Goal: Book appointment/travel/reservation

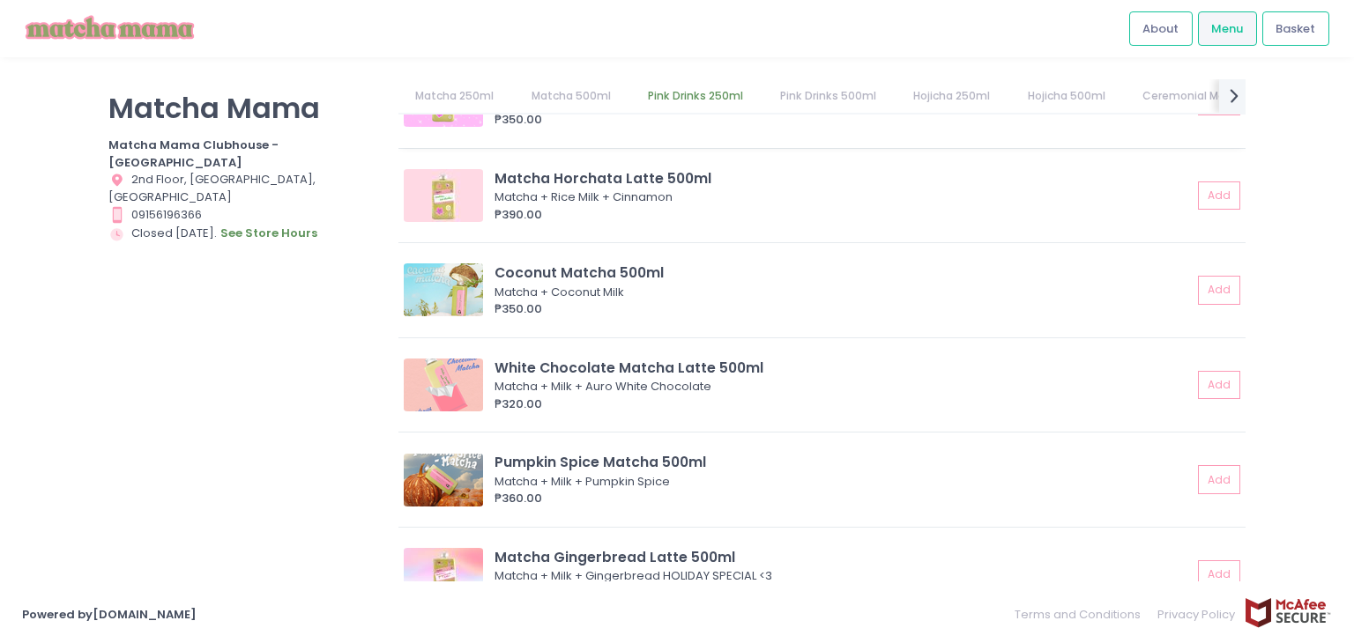
scroll to position [1565, 0]
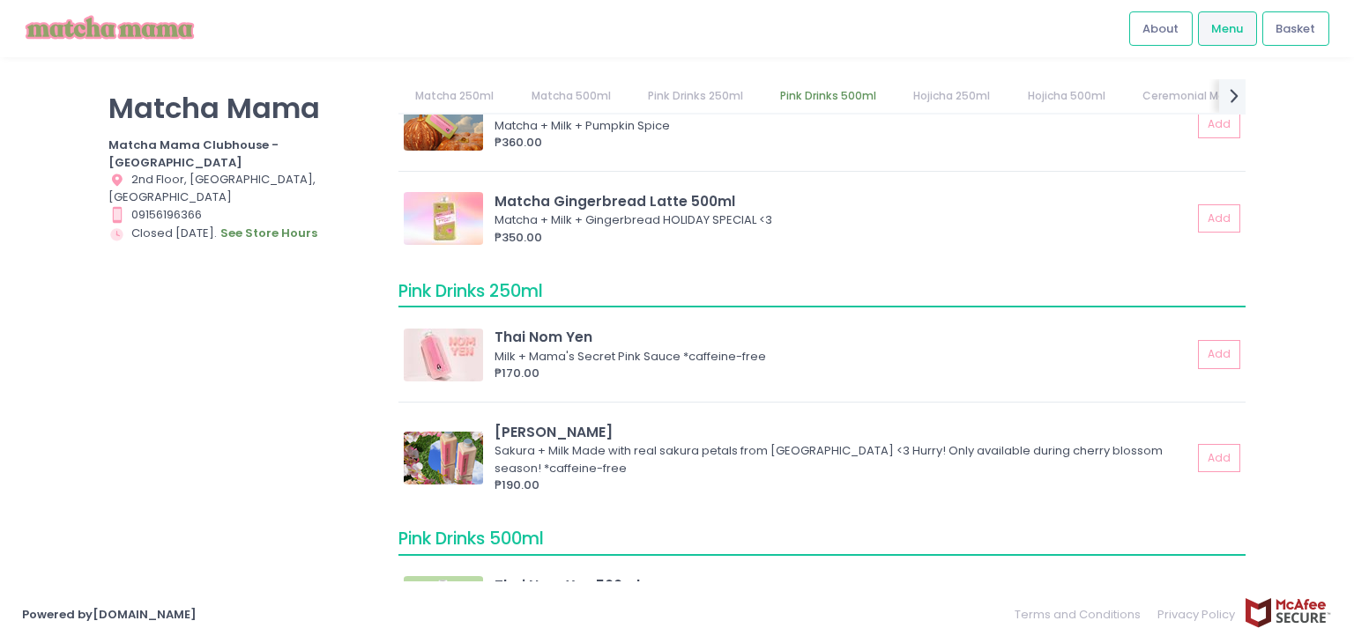
click at [455, 95] on link "Matcha 250ml" at bounding box center [454, 95] width 113 height 33
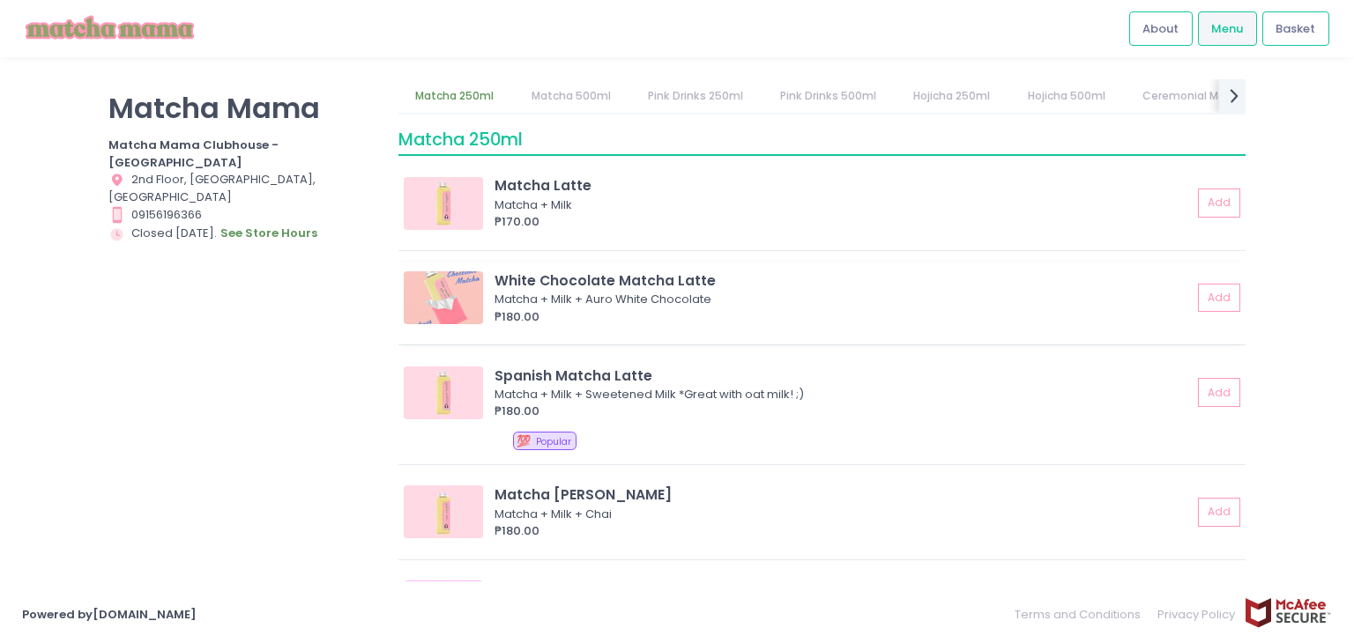
scroll to position [377, 0]
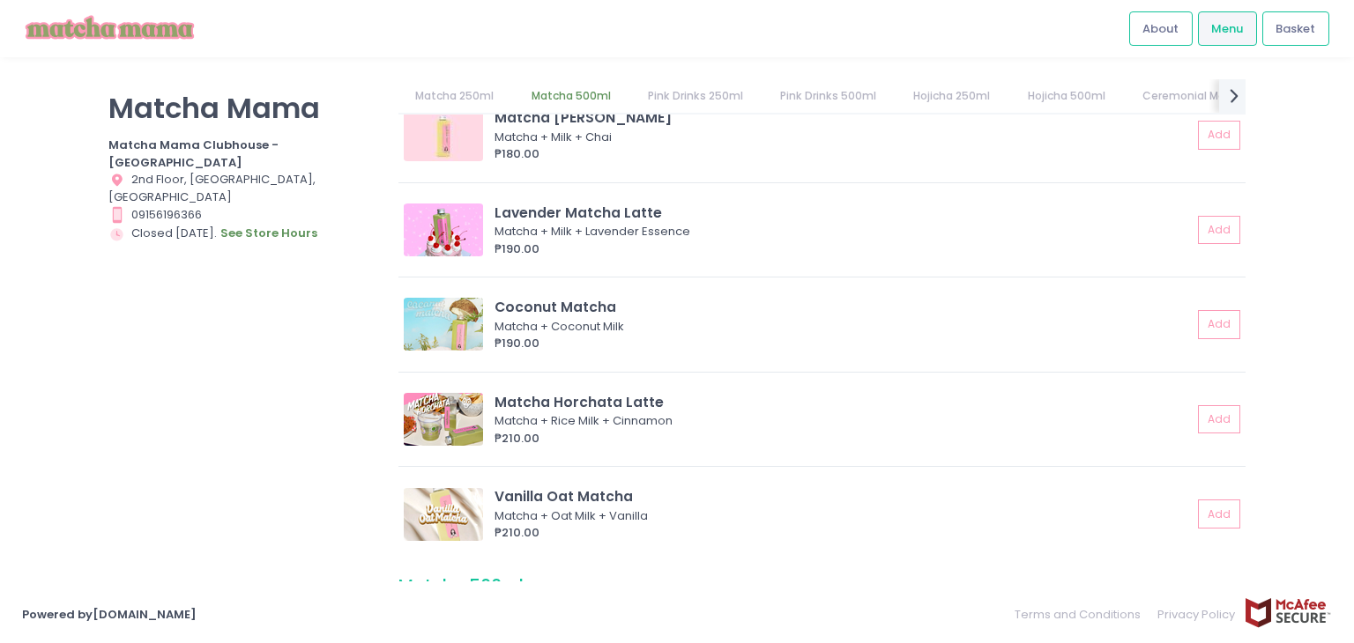
click at [194, 36] on img at bounding box center [110, 28] width 176 height 31
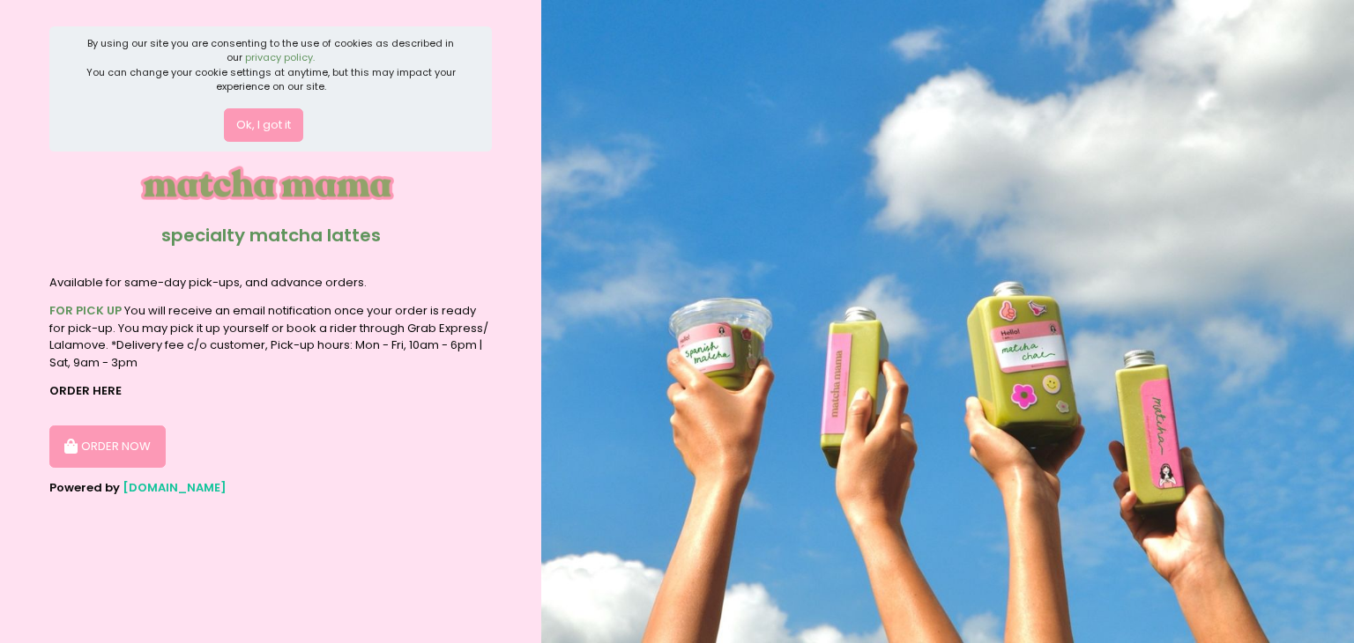
click at [117, 438] on button "ORDER NOW" at bounding box center [107, 447] width 116 height 42
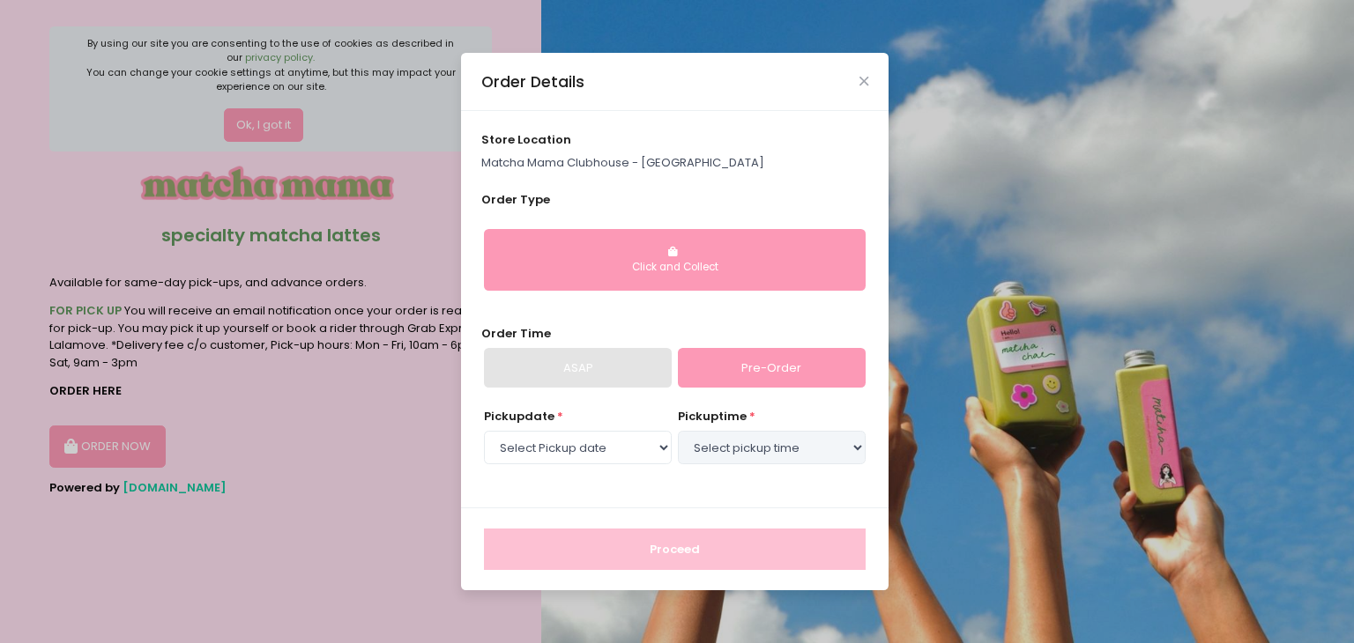
click at [578, 271] on div "Click and Collect" at bounding box center [674, 268] width 357 height 16
click at [775, 382] on link "Pre-Order" at bounding box center [772, 368] width 188 height 41
click at [758, 356] on link "Pre-Order" at bounding box center [772, 368] width 188 height 41
click at [866, 77] on icon "Close" at bounding box center [863, 81] width 9 height 13
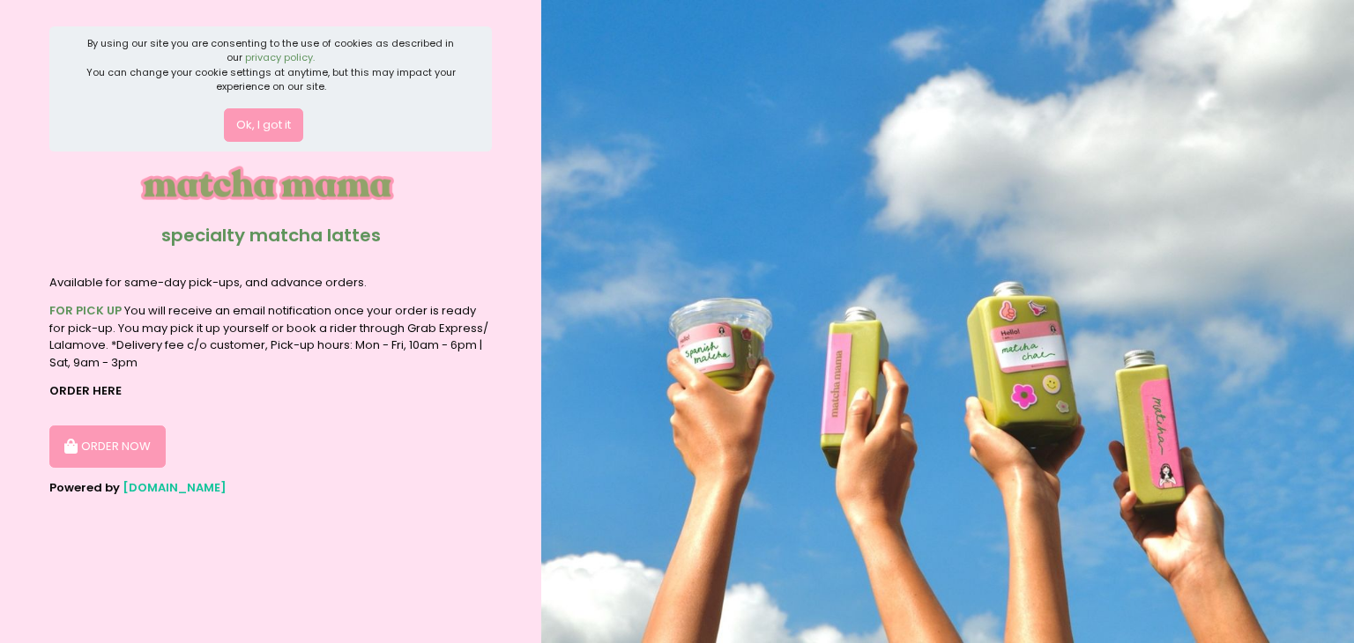
click at [136, 459] on button "ORDER NOW" at bounding box center [107, 447] width 116 height 42
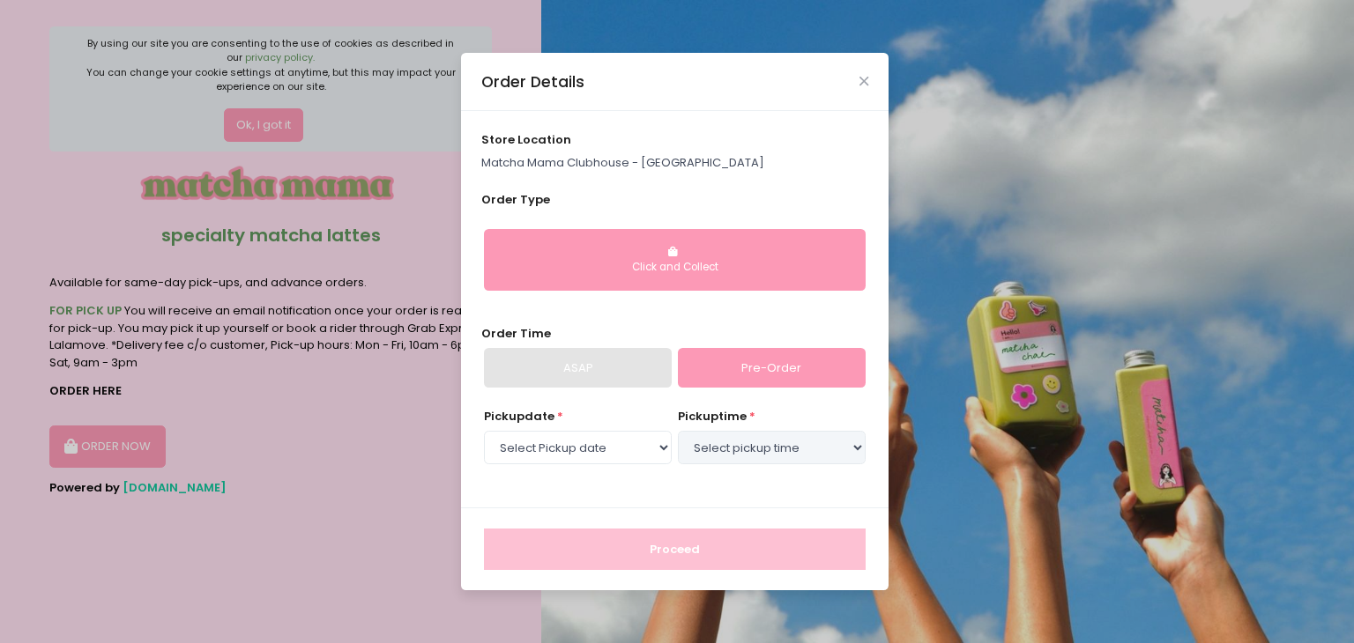
click at [740, 352] on link "Pre-Order" at bounding box center [772, 368] width 188 height 41
click at [740, 375] on link "Pre-Order" at bounding box center [772, 368] width 188 height 41
click at [633, 461] on select "Select Pickup date [DATE] [DATE] [DATE] [DATE] [DATE] [DATE] [DATE] [DATE] [DAT…" at bounding box center [578, 447] width 188 height 33
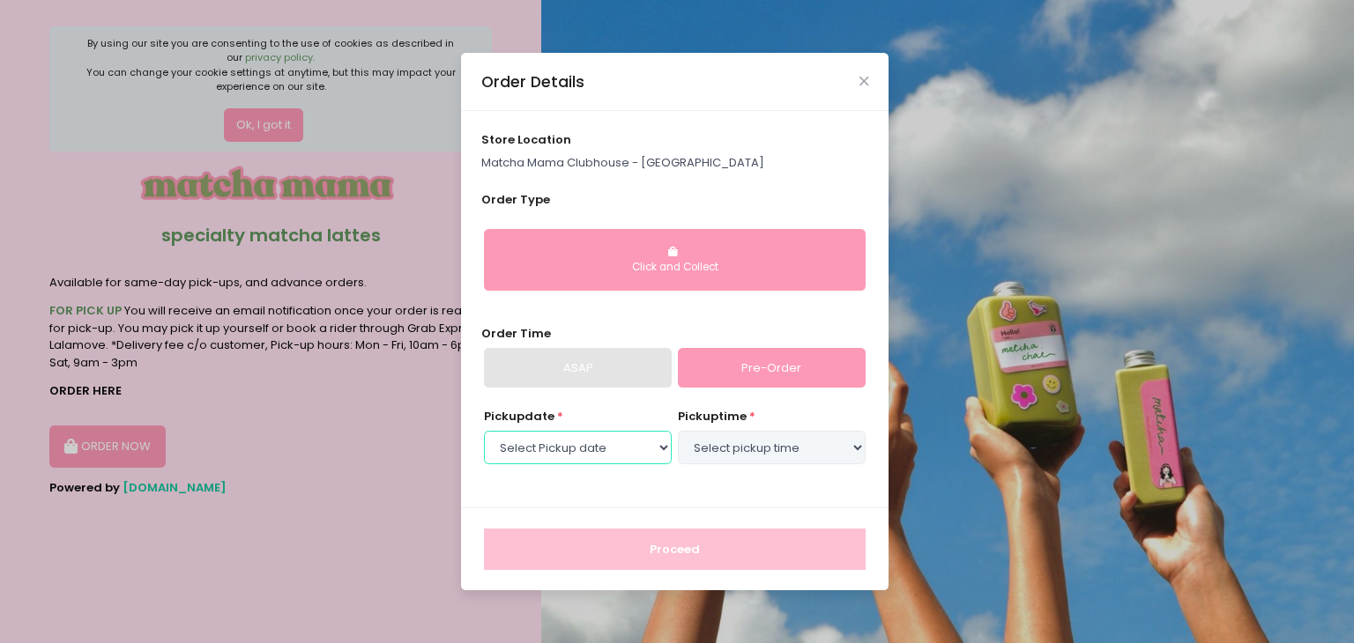
select select "[DATE]"
click at [484, 431] on select "Select Pickup date [DATE] [DATE] [DATE] [DATE] [DATE] [DATE] [DATE] [DATE] [DAT…" at bounding box center [578, 447] width 188 height 33
click at [761, 442] on select "Select pickup time 09:00 AM - 09:30 AM 09:30 AM - 10:00 AM 10:00 AM - 10:30 AM …" at bounding box center [772, 447] width 188 height 33
select select "12:30"
click at [678, 431] on select "Select pickup time 09:00 AM - 09:30 AM 09:30 AM - 10:00 AM 10:00 AM - 10:30 AM …" at bounding box center [772, 447] width 188 height 33
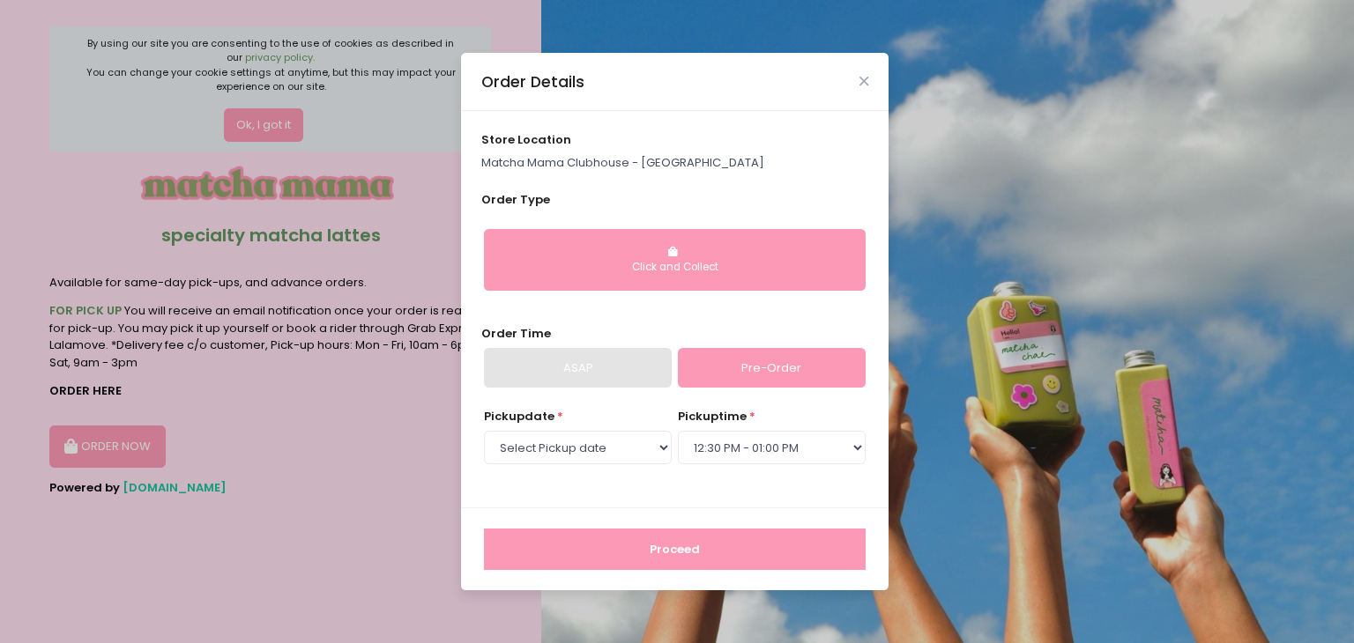
click at [695, 547] on button "Proceed" at bounding box center [675, 550] width 382 height 42
